Goal: Task Accomplishment & Management: Manage account settings

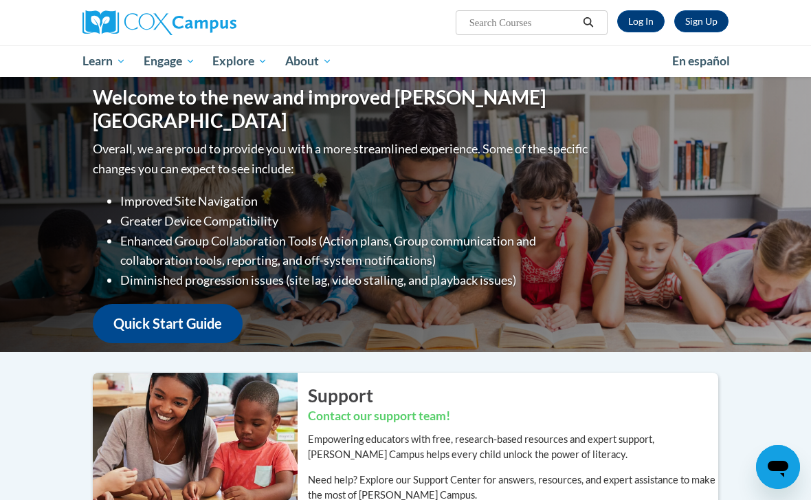
click at [643, 11] on link "Log In" at bounding box center [641, 21] width 47 height 22
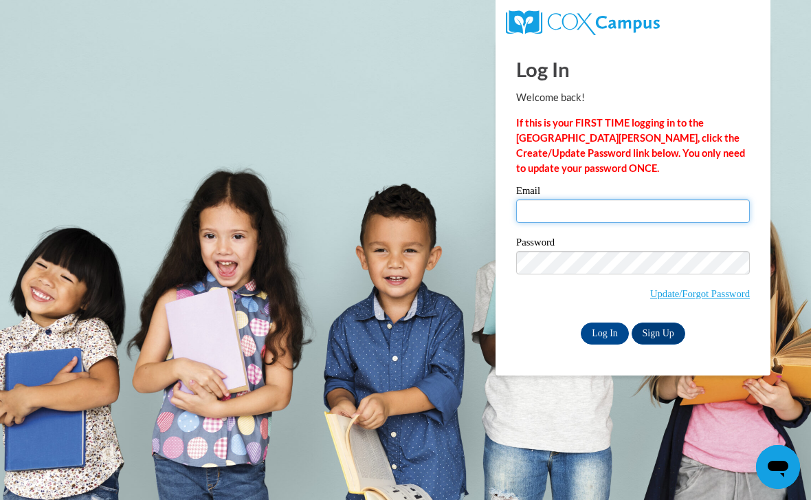
type input "amargueritaa@gmail.com"
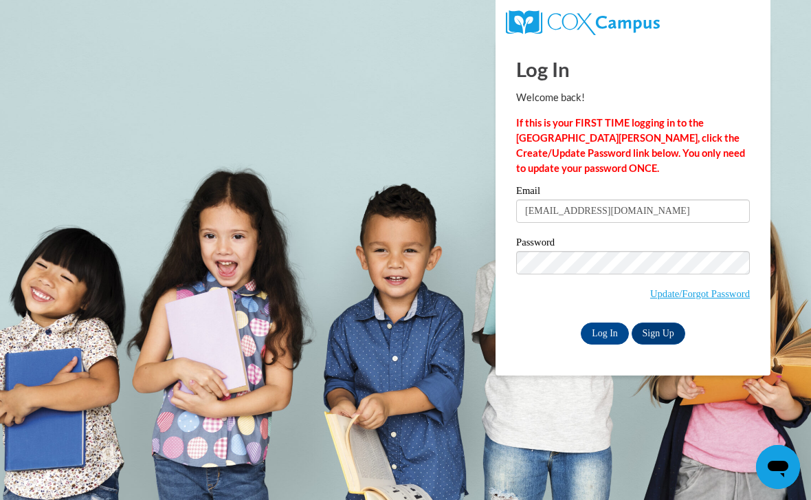
click at [605, 332] on input "Log In" at bounding box center [605, 334] width 48 height 22
click at [592, 336] on input "Log In" at bounding box center [605, 334] width 48 height 22
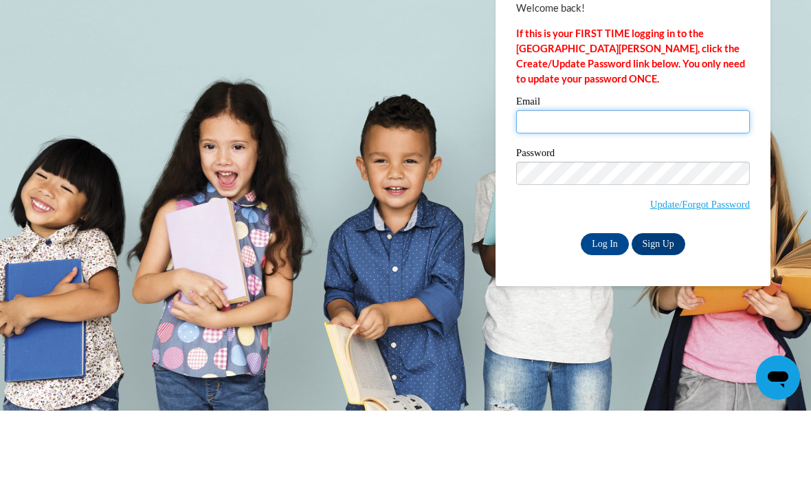
type input "amargueritaa@gmail.com"
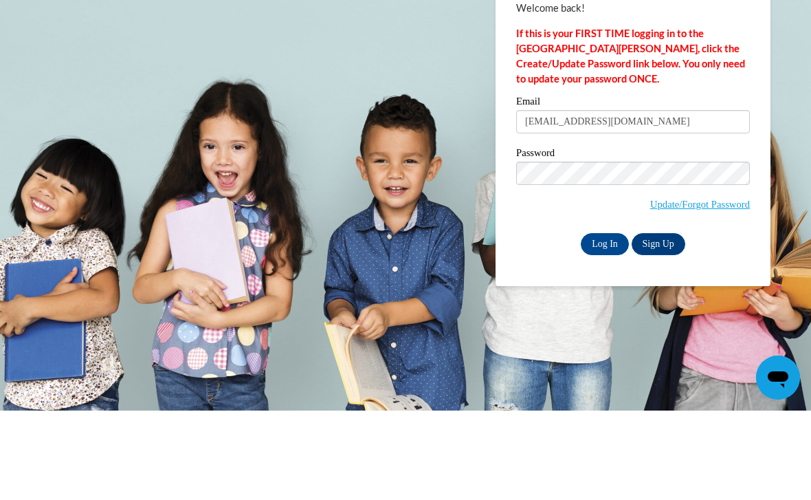
click at [605, 323] on input "Log In" at bounding box center [605, 334] width 48 height 22
click at [587, 332] on input "Log In" at bounding box center [605, 334] width 48 height 22
